Goal: Information Seeking & Learning: Learn about a topic

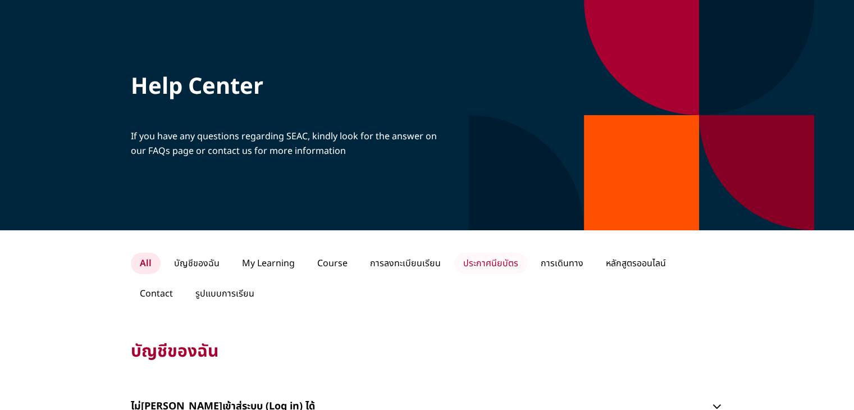
click at [494, 261] on p "ประกาศนียบัตร" at bounding box center [490, 263] width 73 height 21
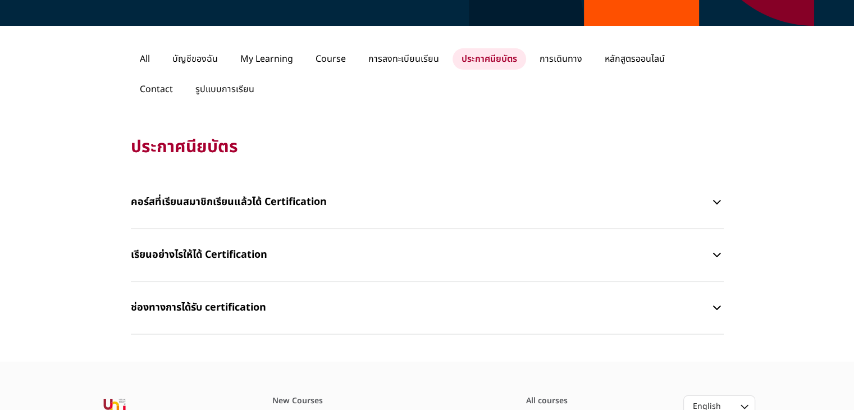
scroll to position [225, 0]
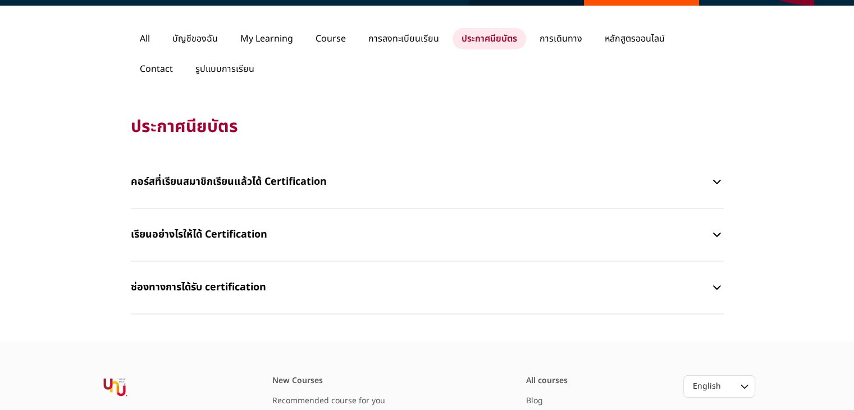
click at [409, 286] on p "ช่องทางการได้รับ certification" at bounding box center [421, 288] width 580 height 34
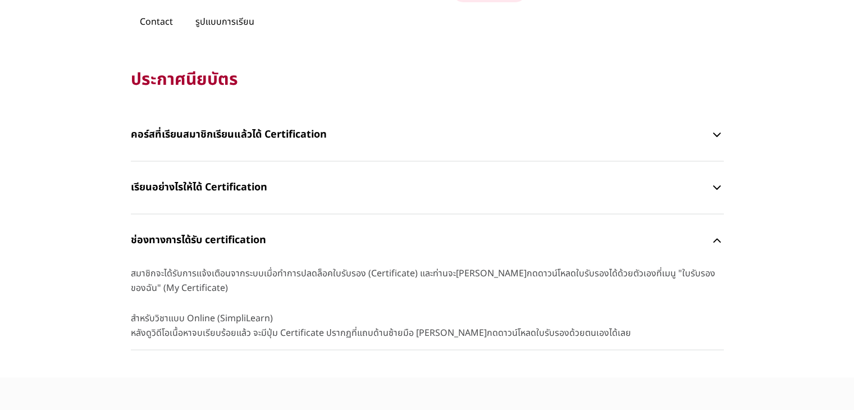
scroll to position [337, 0]
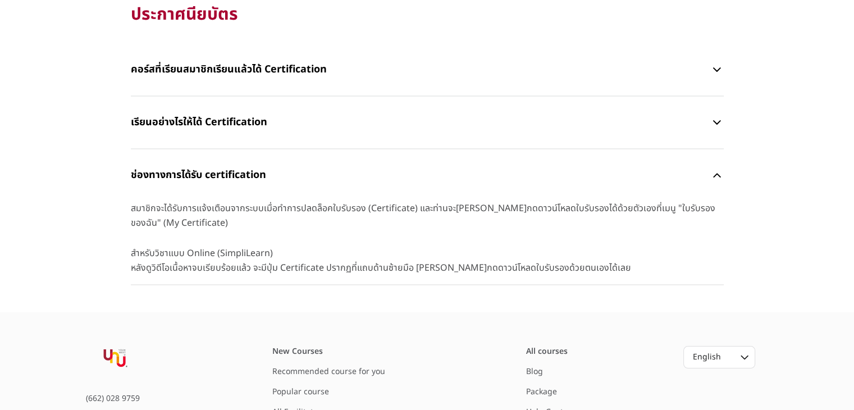
click at [456, 181] on p "ช่องทางการได้รับ certification" at bounding box center [421, 175] width 580 height 34
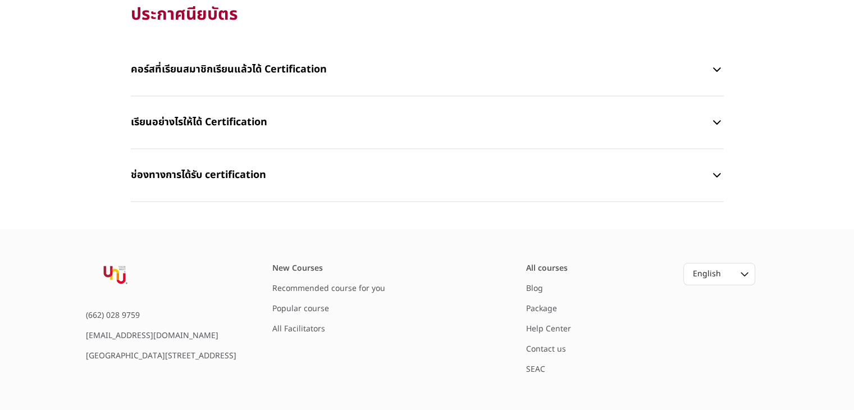
click at [456, 135] on p "เรียนอย่างไรให้ได้ Certification" at bounding box center [421, 123] width 580 height 34
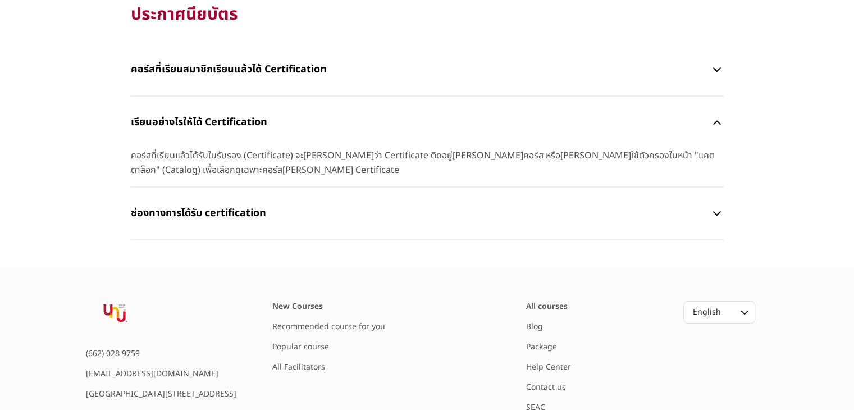
click at [468, 86] on div "คอร์สที่เรียนสมาชิกเรียนแล้วได้ Certification" at bounding box center [427, 70] width 593 height 53
click at [473, 67] on p "คอร์สที่เรียนสมาชิกเรียนแล้วได้ Certification" at bounding box center [421, 70] width 580 height 34
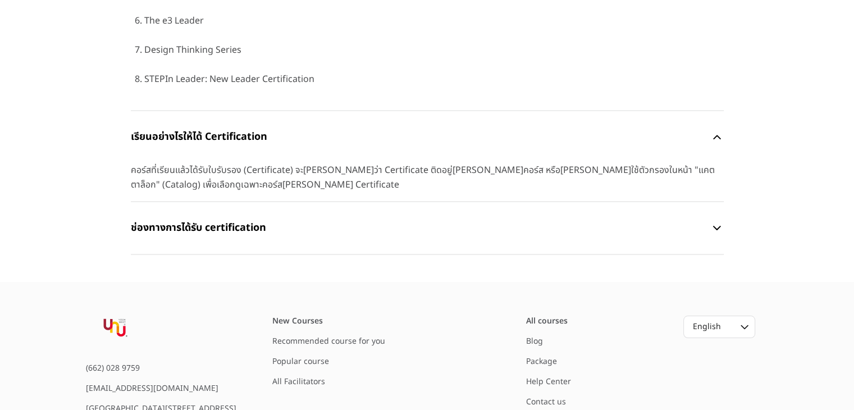
scroll to position [831, 0]
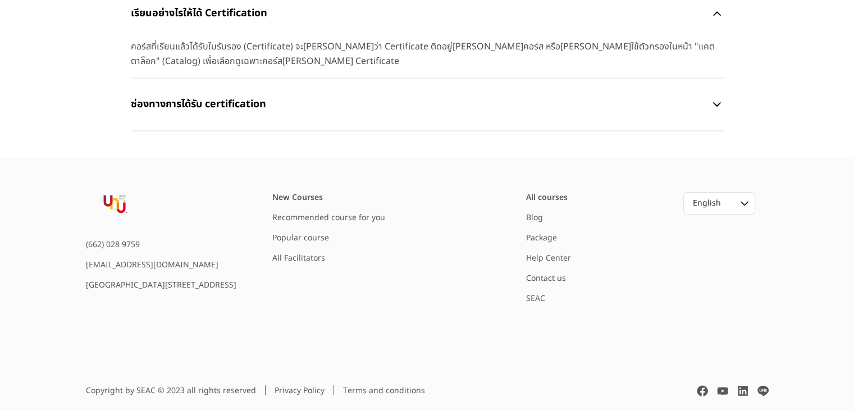
click at [546, 221] on div "All courses Blog Package Help Center Contact us SEAC" at bounding box center [593, 248] width 135 height 112
click at [546, 232] on link "Package" at bounding box center [541, 238] width 31 height 12
